Goal: Entertainment & Leisure: Consume media (video, audio)

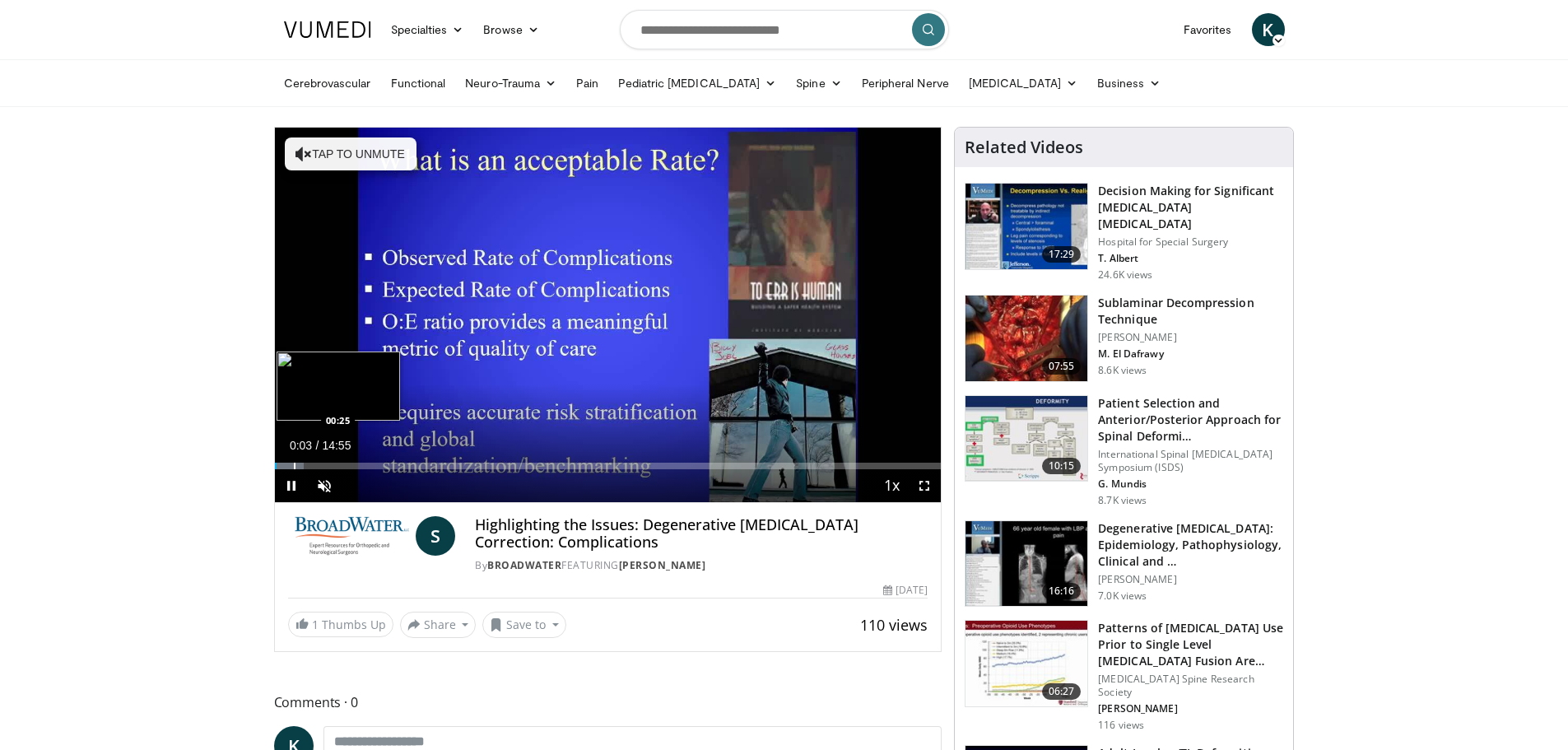
click at [294, 469] on div "Progress Bar" at bounding box center [295, 466] width 2 height 7
click at [309, 468] on div "Progress Bar" at bounding box center [310, 466] width 2 height 7
click at [332, 463] on div "Progress Bar" at bounding box center [333, 466] width 2 height 7
click at [367, 463] on div "Progress Bar" at bounding box center [368, 466] width 2 height 7
click at [390, 463] on div "Progress Bar" at bounding box center [391, 466] width 2 height 7
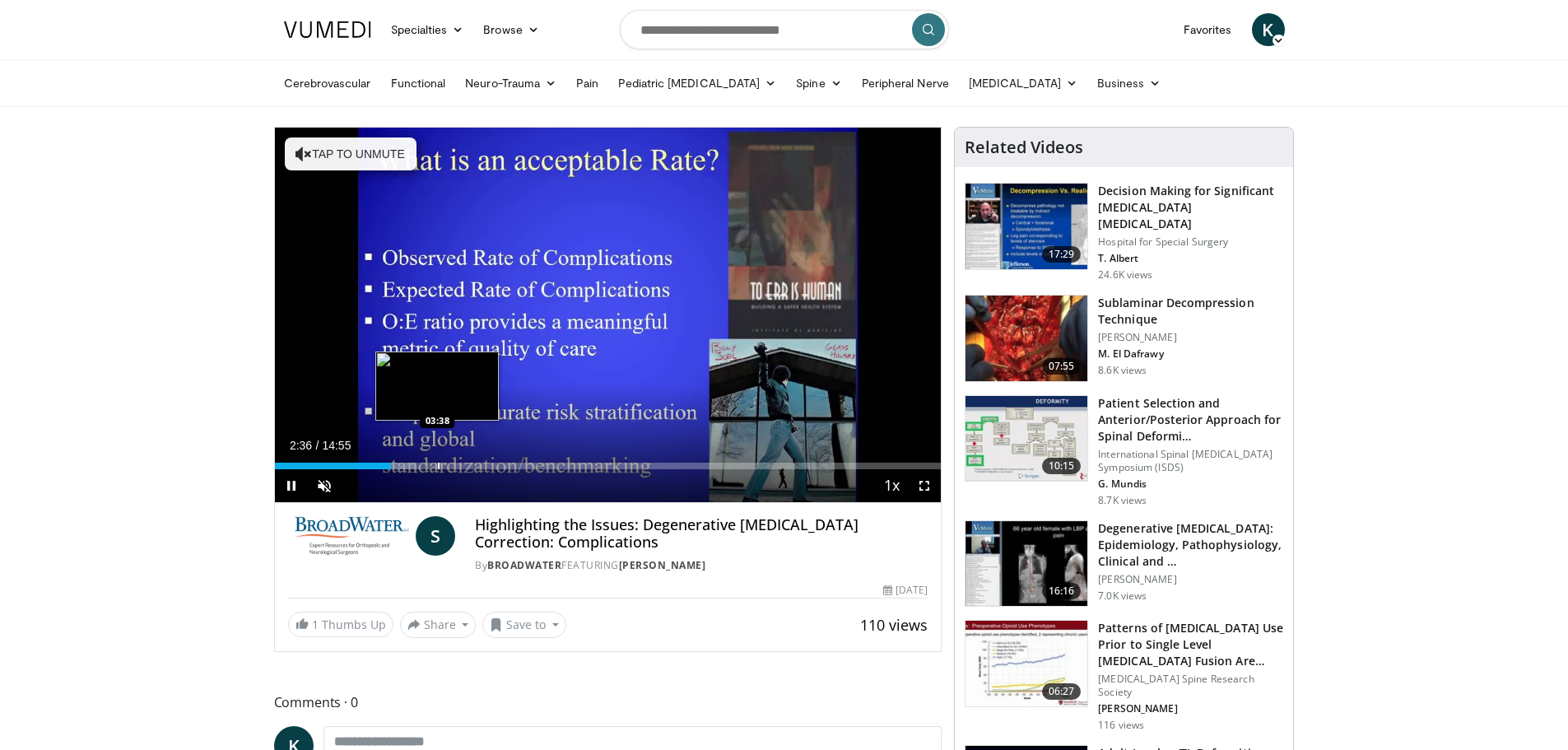
click at [438, 464] on div "Progress Bar" at bounding box center [439, 466] width 2 height 7
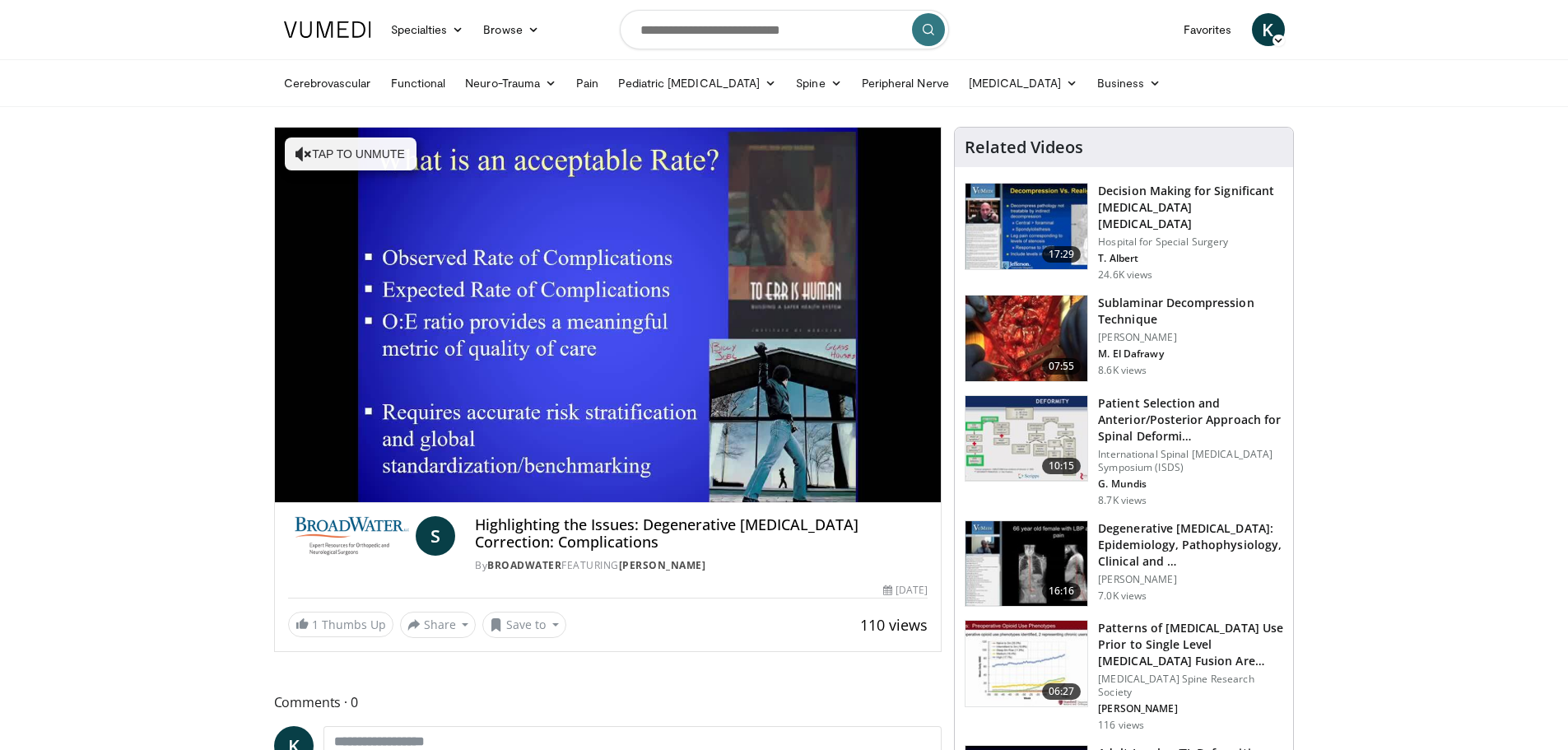
click at [462, 463] on div "10 seconds Tap to unmute" at bounding box center [608, 314] width 666 height 374
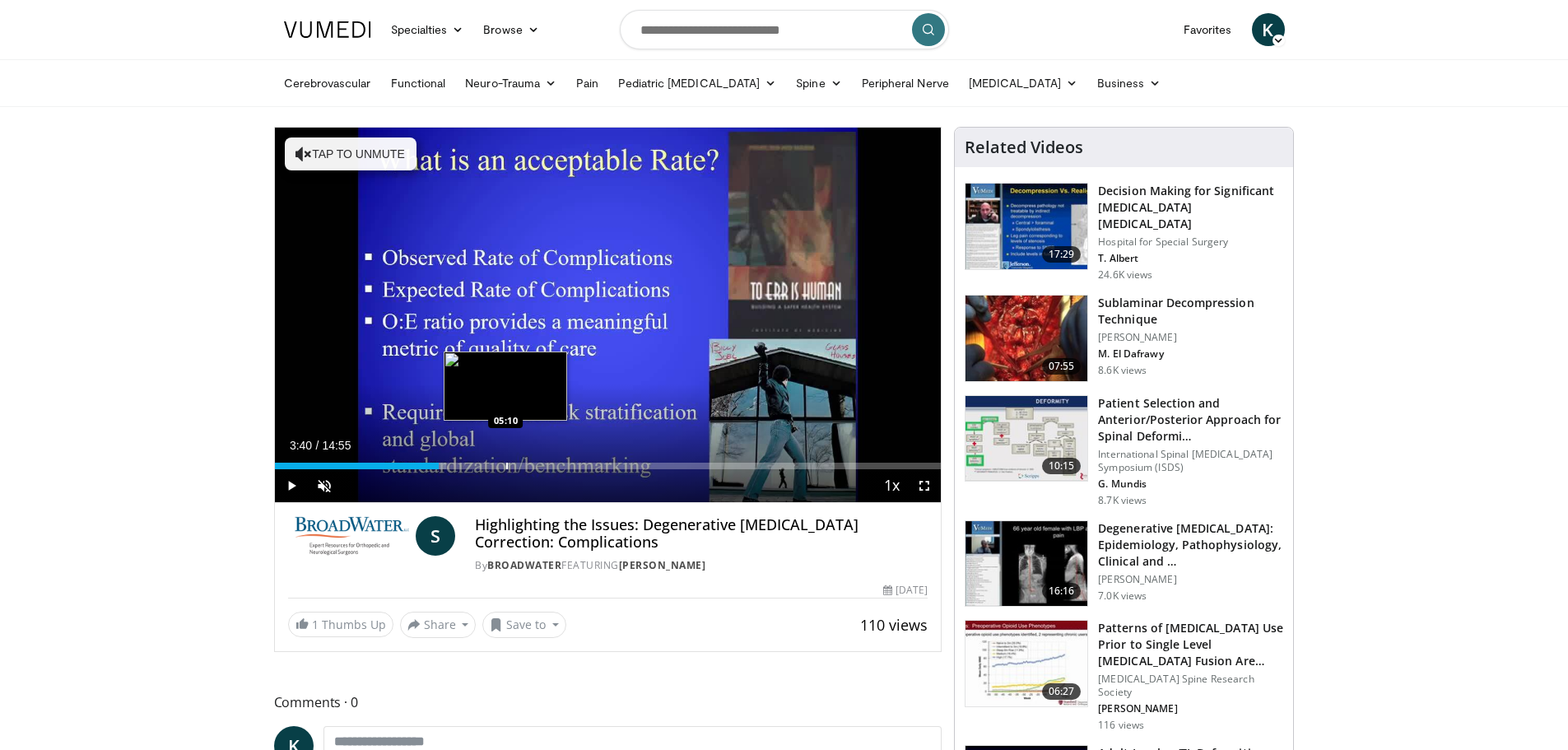
click at [507, 465] on div "Progress Bar" at bounding box center [508, 466] width 2 height 7
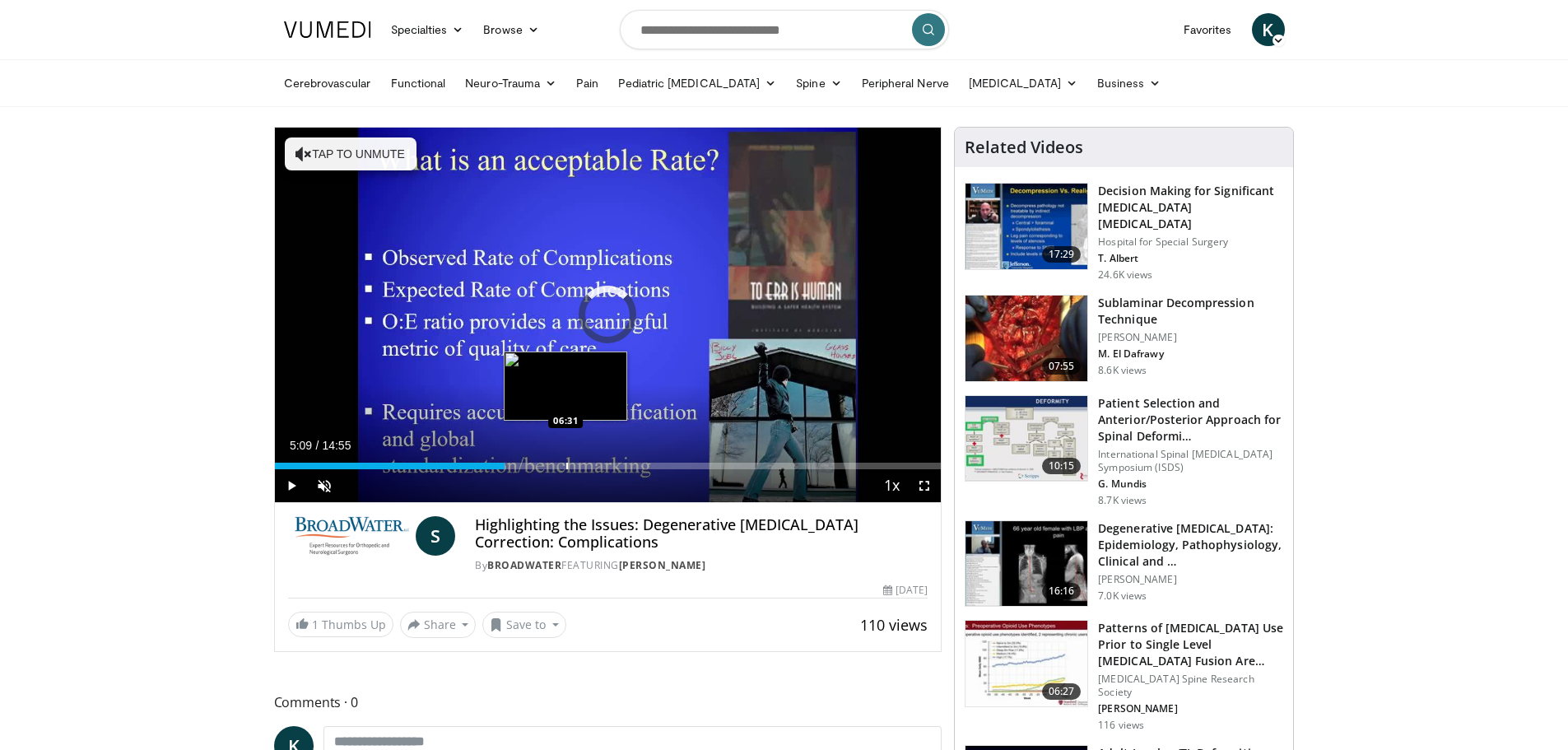
click at [568, 464] on div "Progress Bar" at bounding box center [568, 466] width 2 height 7
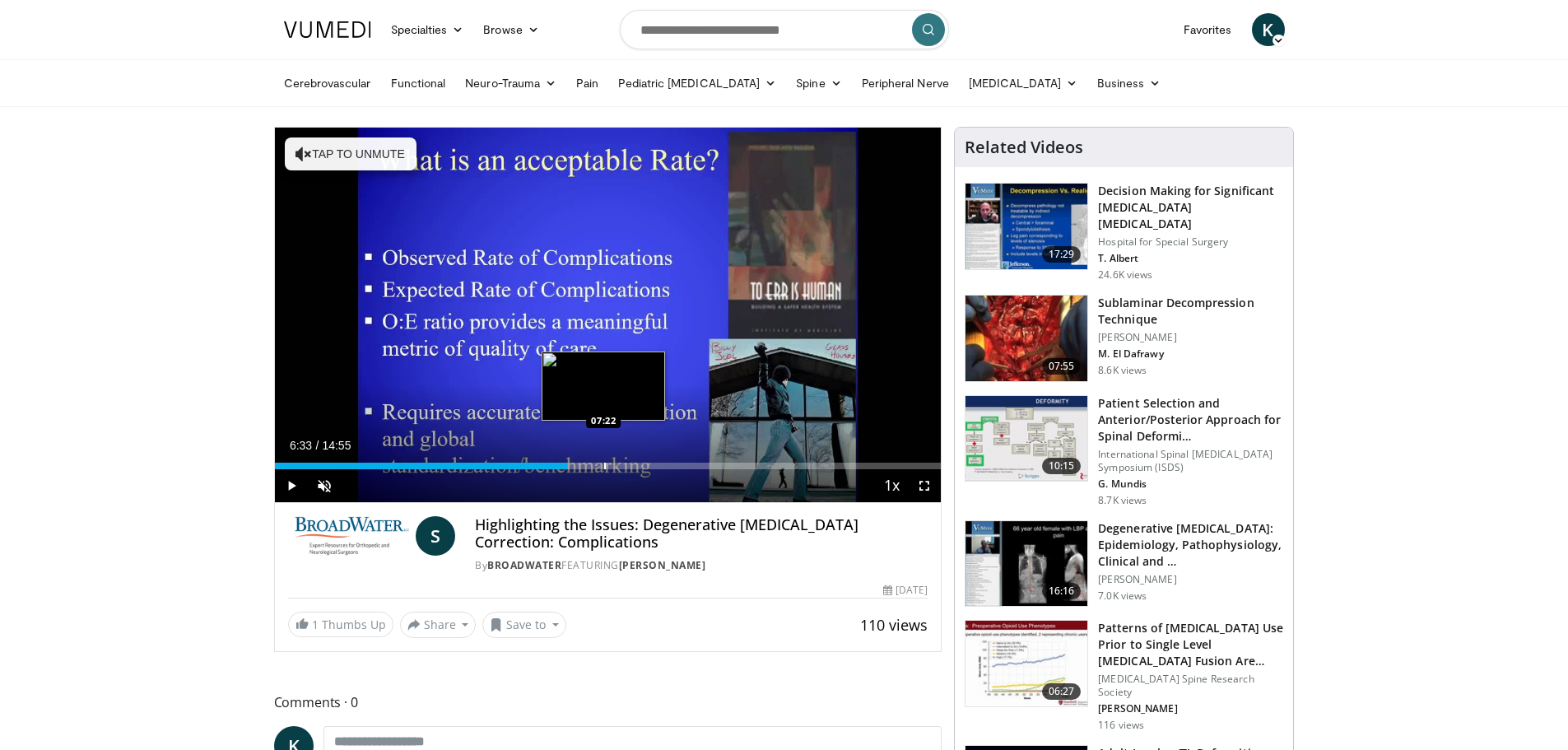
click at [604, 464] on div "Progress Bar" at bounding box center [605, 466] width 2 height 7
click at [644, 463] on div "Progress Bar" at bounding box center [645, 466] width 2 height 7
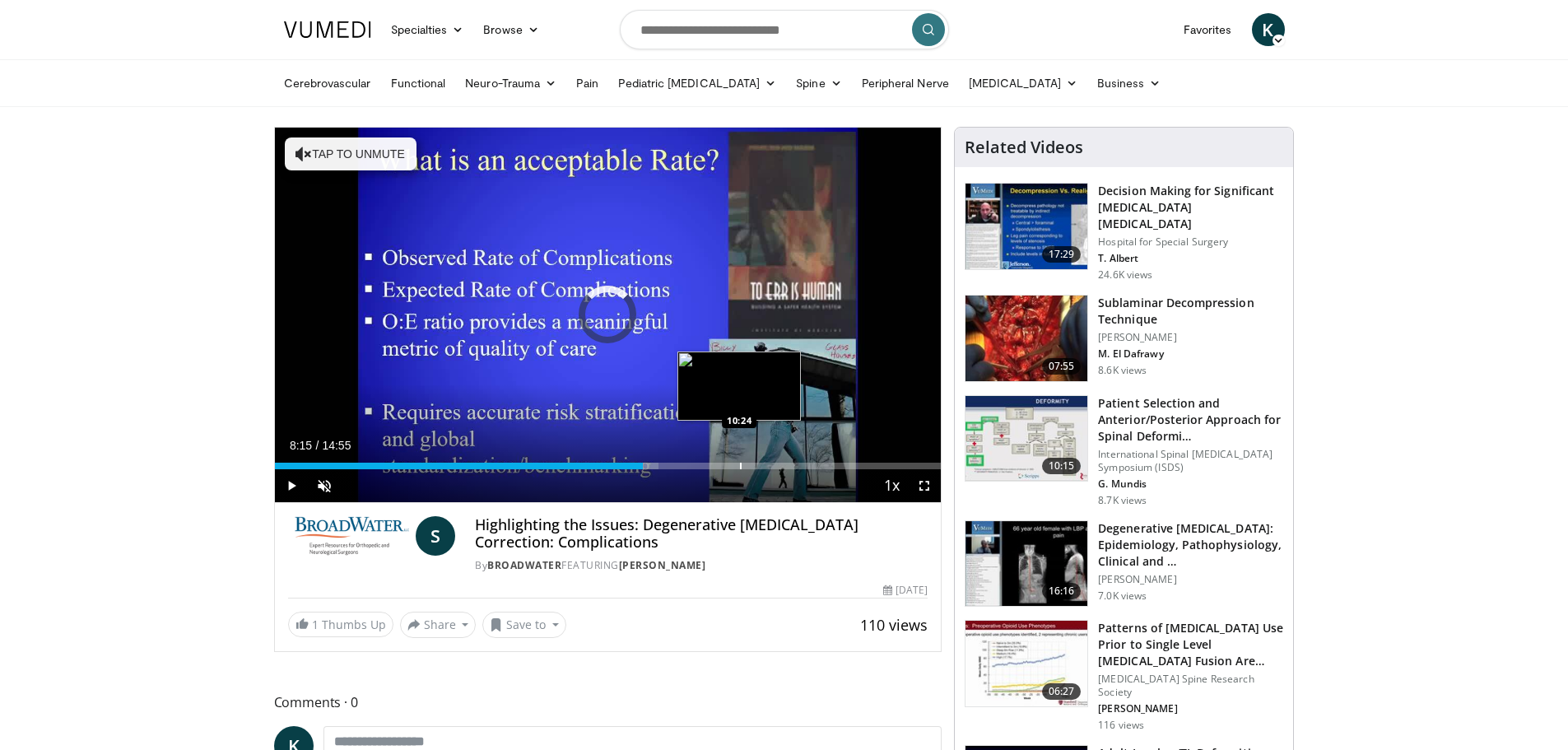
drag, startPoint x: 739, startPoint y: 457, endPoint x: 801, endPoint y: 462, distance: 62.2
click at [740, 457] on div "Loaded : 57.62% 08:15 10:24" at bounding box center [608, 462] width 666 height 16
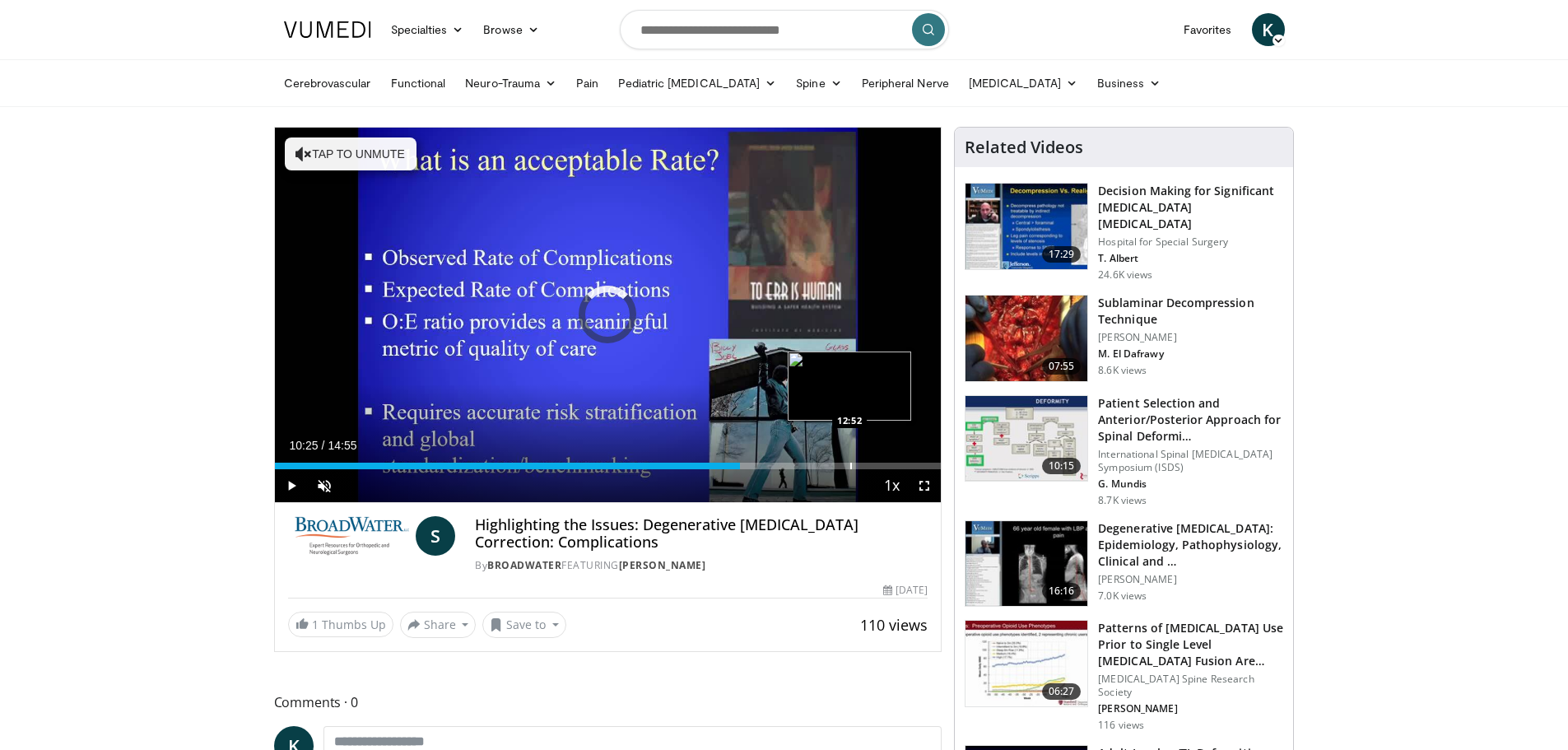
click at [851, 463] on div "Progress Bar" at bounding box center [852, 466] width 2 height 7
click at [933, 463] on div "Progress Bar" at bounding box center [934, 466] width 2 height 7
click at [294, 490] on span "Video Player" at bounding box center [291, 485] width 33 height 33
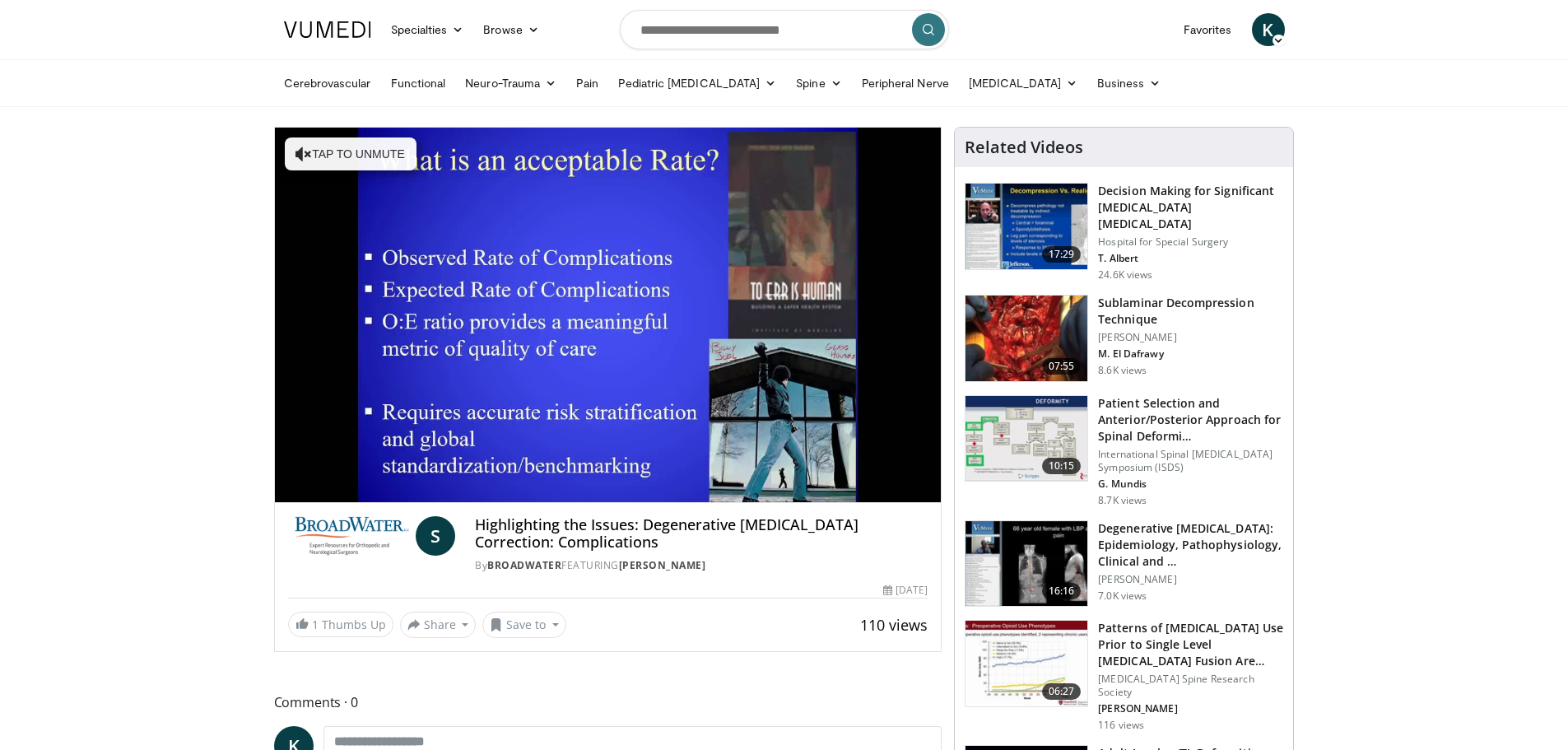
click at [294, 490] on div "10 seconds Tap to unmute" at bounding box center [608, 314] width 666 height 374
